Goal: Navigation & Orientation: Find specific page/section

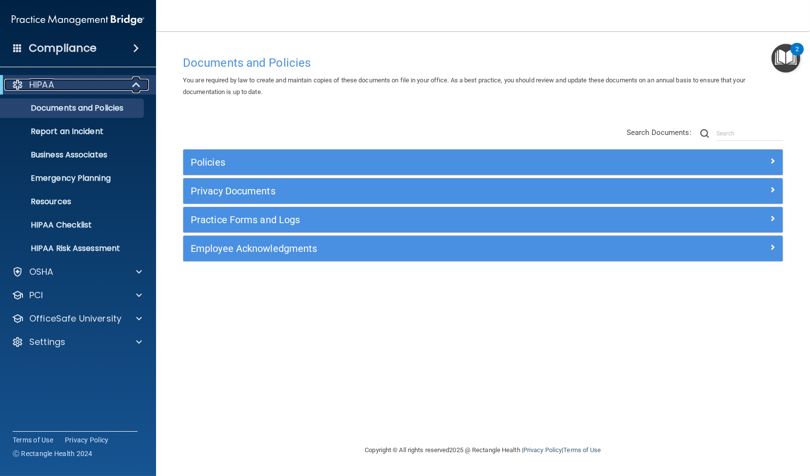
click at [138, 86] on span at bounding box center [137, 85] width 8 height 12
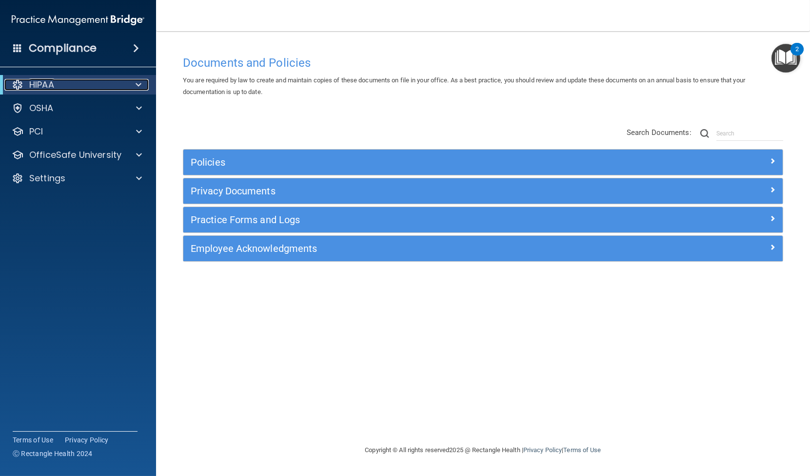
click at [50, 87] on p "HIPAA" at bounding box center [41, 85] width 25 height 12
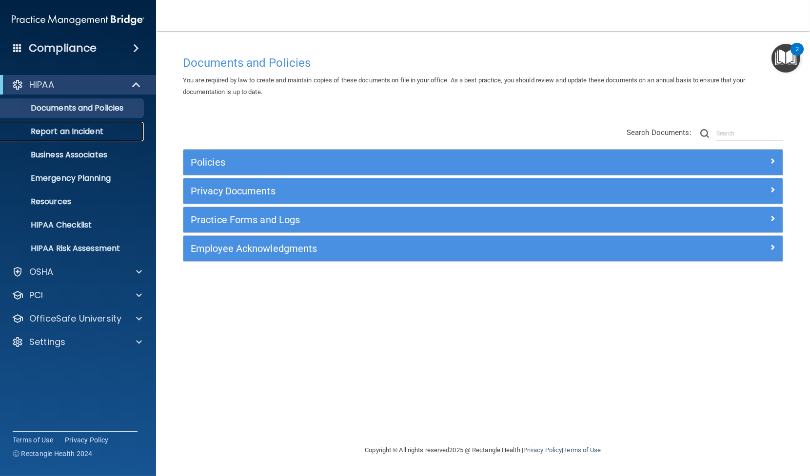
click at [61, 128] on p "Report an Incident" at bounding box center [72, 132] width 133 height 10
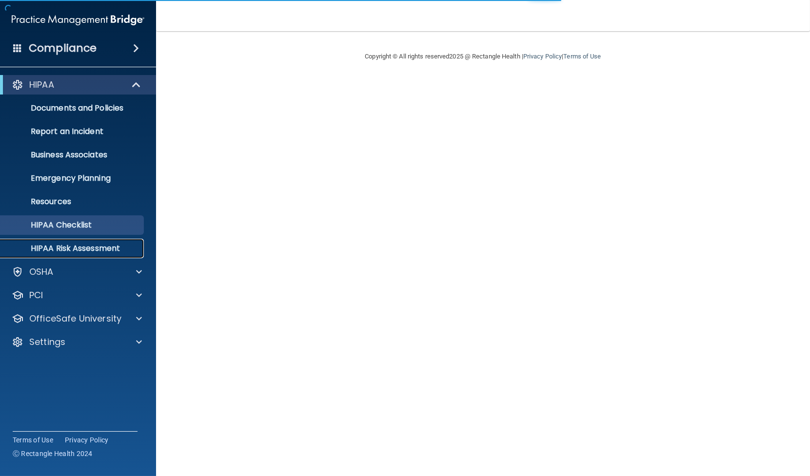
click at [89, 252] on p "HIPAA Risk Assessment" at bounding box center [72, 249] width 133 height 10
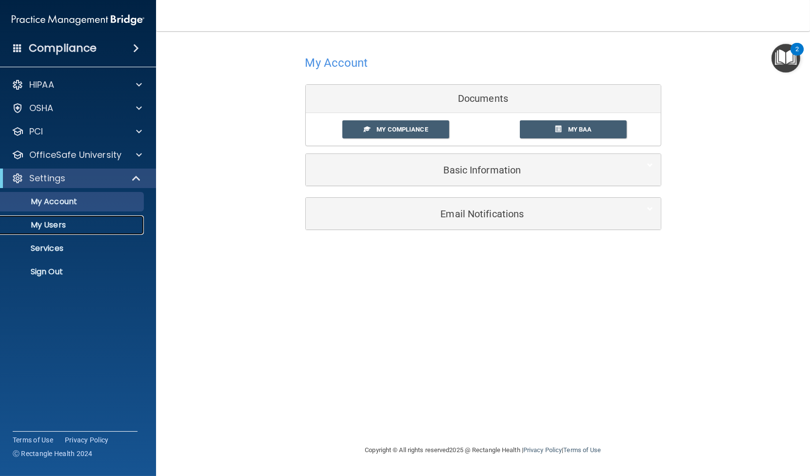
click at [62, 226] on p "My Users" at bounding box center [72, 225] width 133 height 10
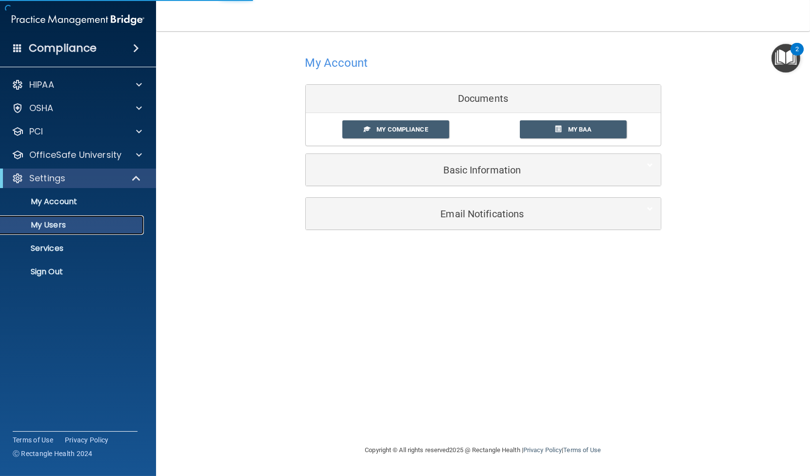
select select "20"
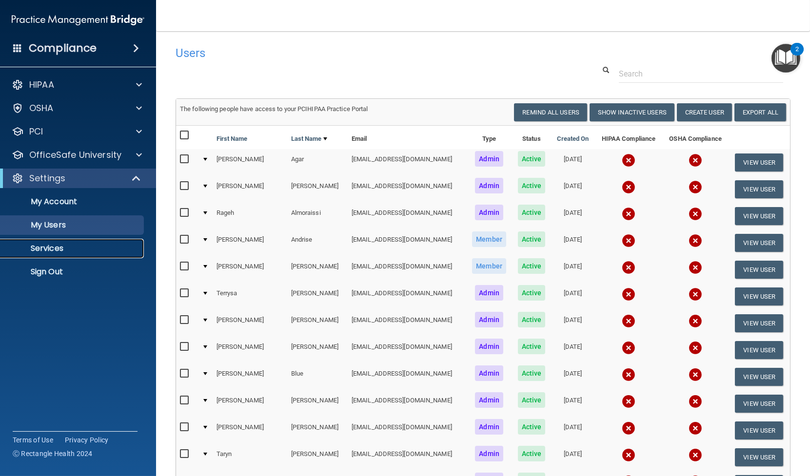
click at [55, 249] on p "Services" at bounding box center [72, 249] width 133 height 10
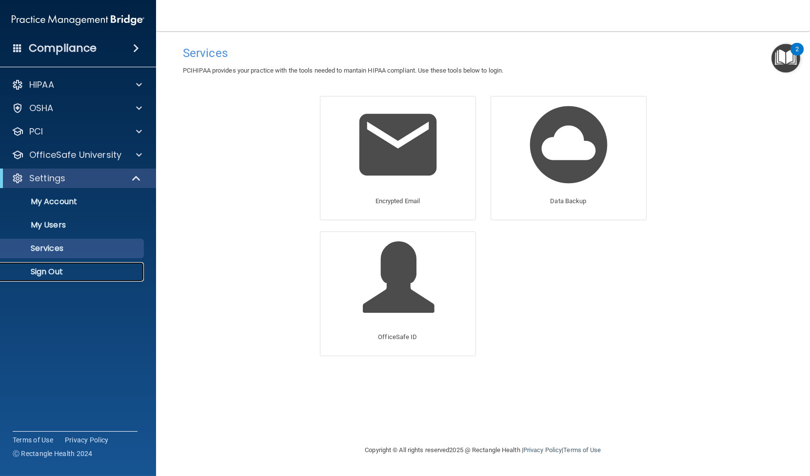
click at [54, 268] on p "Sign Out" at bounding box center [72, 272] width 133 height 10
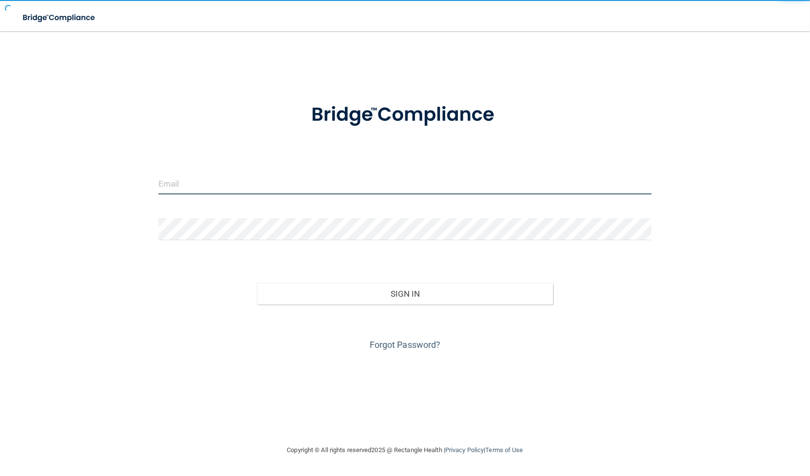
type input "[EMAIL_ADDRESS][DOMAIN_NAME]"
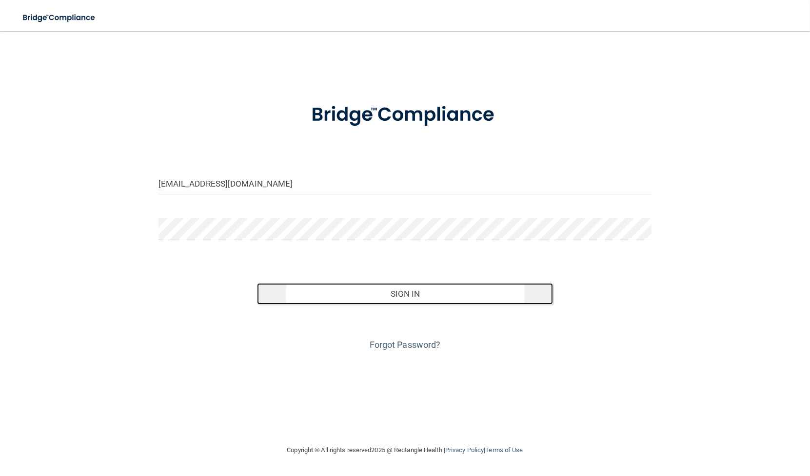
click at [405, 295] on button "Sign In" at bounding box center [405, 293] width 296 height 21
